Goal: Find specific page/section: Find specific page/section

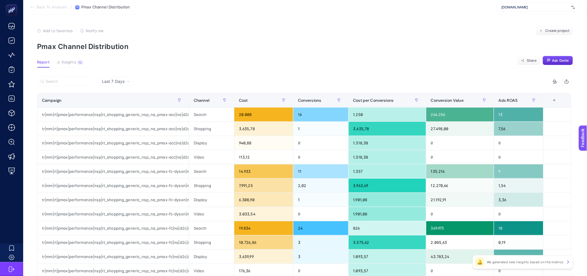
click at [67, 75] on article "Add to favorites false Notify me Create project Pmax Channel Distribution Repor…" at bounding box center [305, 240] width 564 height 453
click at [67, 82] on input "Search" at bounding box center [69, 81] width 46 height 4
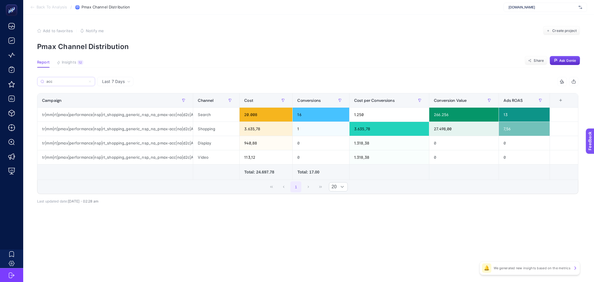
click at [69, 84] on label "acc" at bounding box center [66, 81] width 58 height 9
click at [0, 0] on input "Search" at bounding box center [0, 0] width 0 height 0
click at [69, 84] on label "acc" at bounding box center [66, 81] width 58 height 9
click at [0, 0] on input "Search" at bounding box center [0, 0] width 0 height 0
click at [61, 83] on input "acc" at bounding box center [69, 81] width 46 height 4
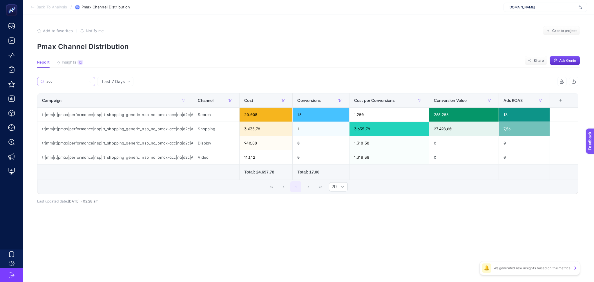
click at [61, 83] on input "acc" at bounding box center [65, 81] width 39 height 4
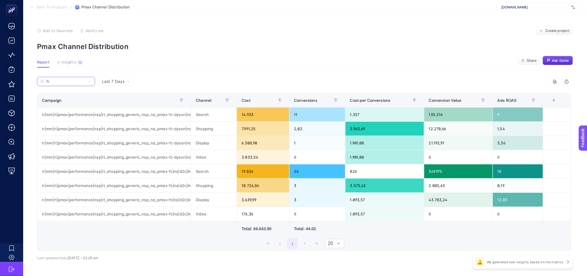
type input "fc"
